Goal: Navigation & Orientation: Find specific page/section

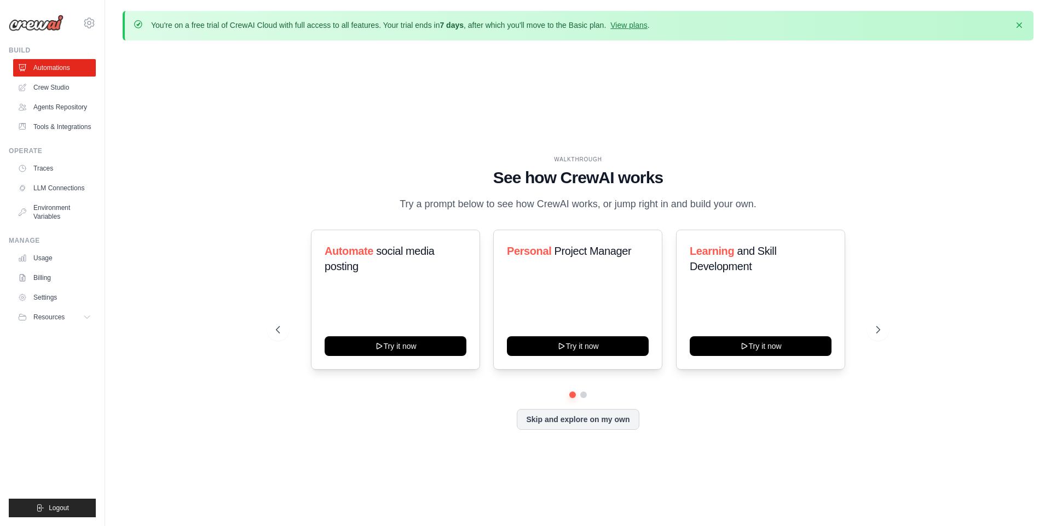
click at [405, 208] on p "Try a prompt below to see how CrewAI works, or jump right in and build your own." at bounding box center [578, 204] width 368 height 16
click at [216, 154] on div "WALKTHROUGH See how [PERSON_NAME] works Try a prompt below to see how [PERSON_N…" at bounding box center [578, 301] width 911 height 505
click at [43, 85] on link "Crew Studio" at bounding box center [55, 88] width 83 height 18
click at [62, 110] on link "Agents Repository" at bounding box center [55, 107] width 83 height 18
